Goal: Task Accomplishment & Management: Manage account settings

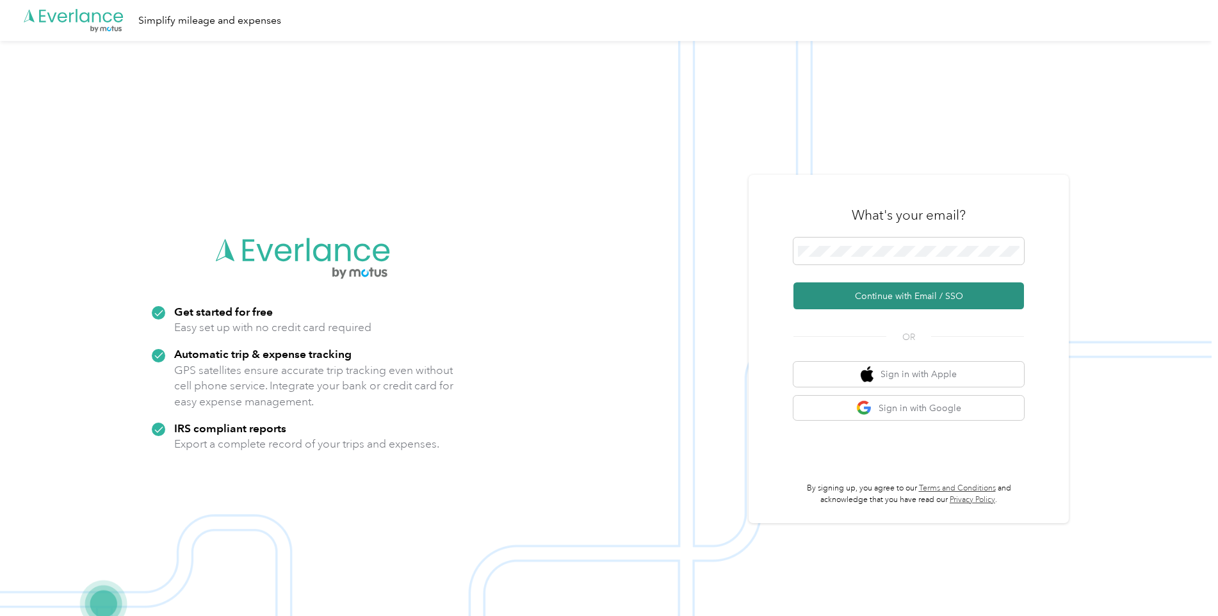
click at [818, 296] on button "Continue with Email / SSO" at bounding box center [908, 295] width 230 height 27
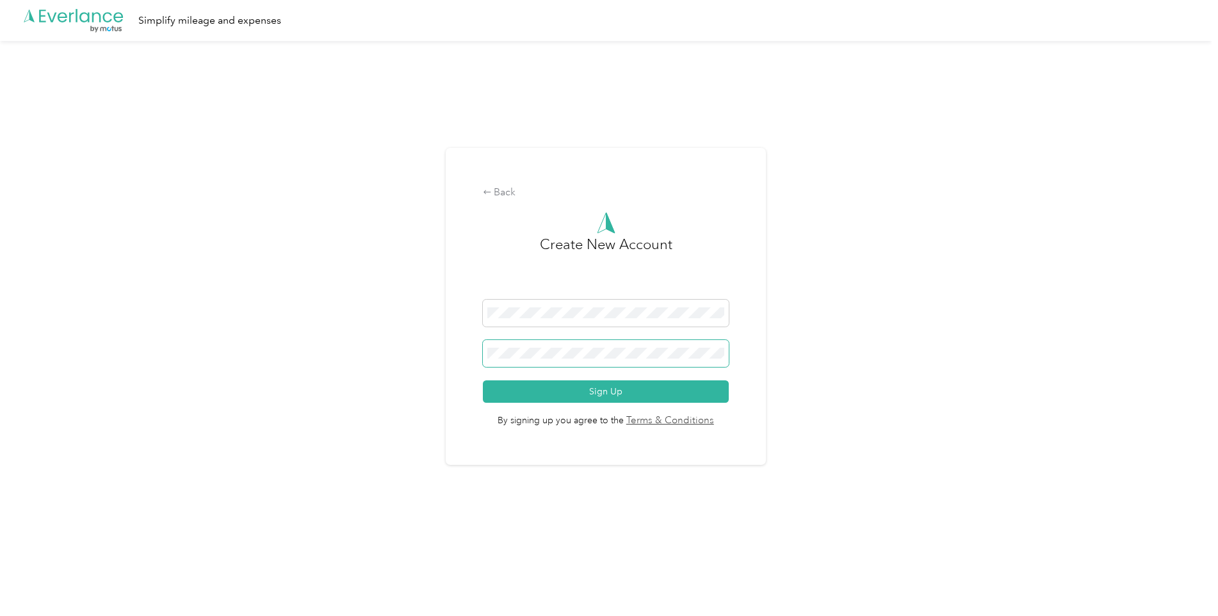
click at [483, 380] on button "Sign Up" at bounding box center [606, 391] width 246 height 22
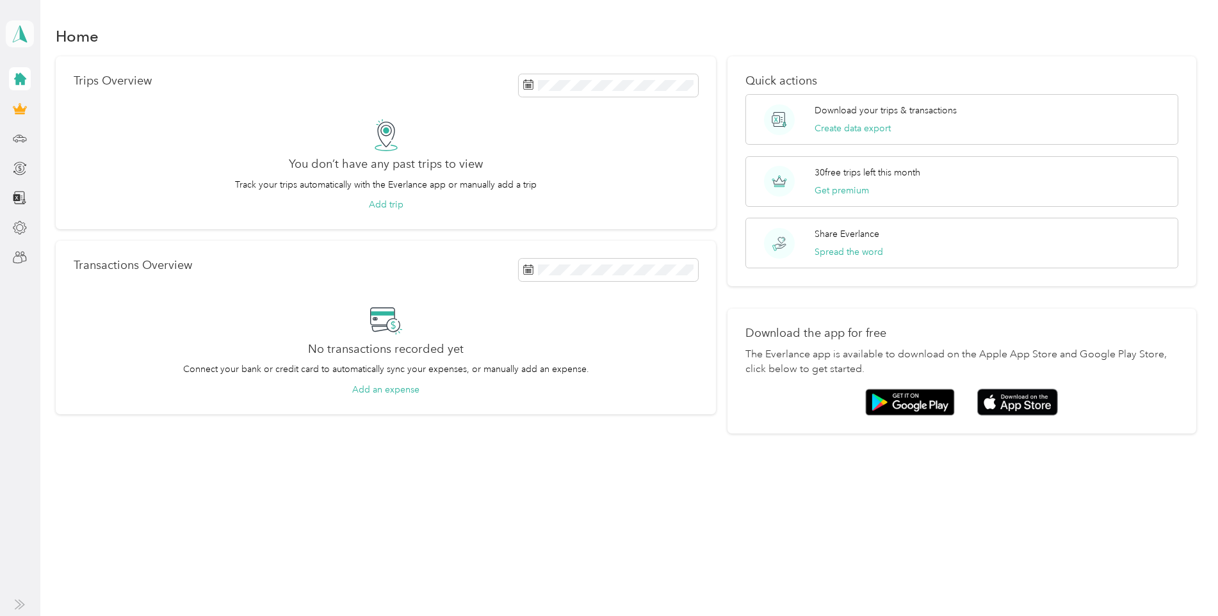
click at [10, 38] on icon at bounding box center [19, 34] width 19 height 18
click at [38, 100] on div "Log out" at bounding box center [41, 98] width 49 height 13
